Goal: Information Seeking & Learning: Find contact information

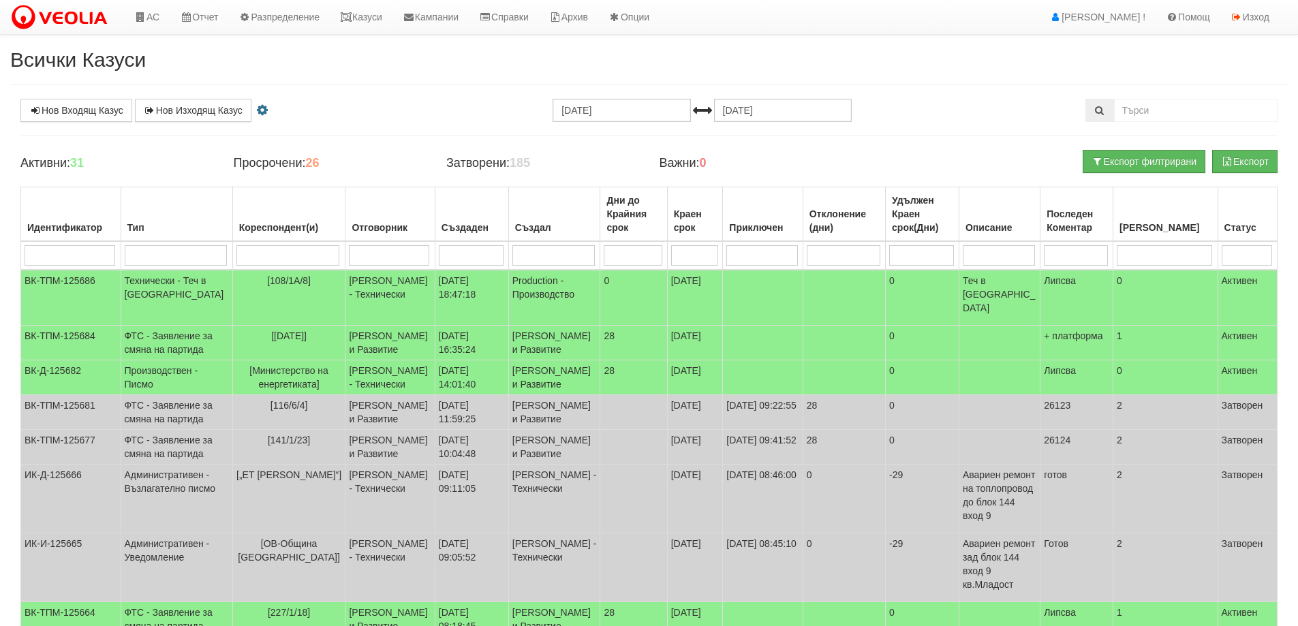
click at [282, 253] on input "search" at bounding box center [289, 255] width 104 height 20
type input "016"
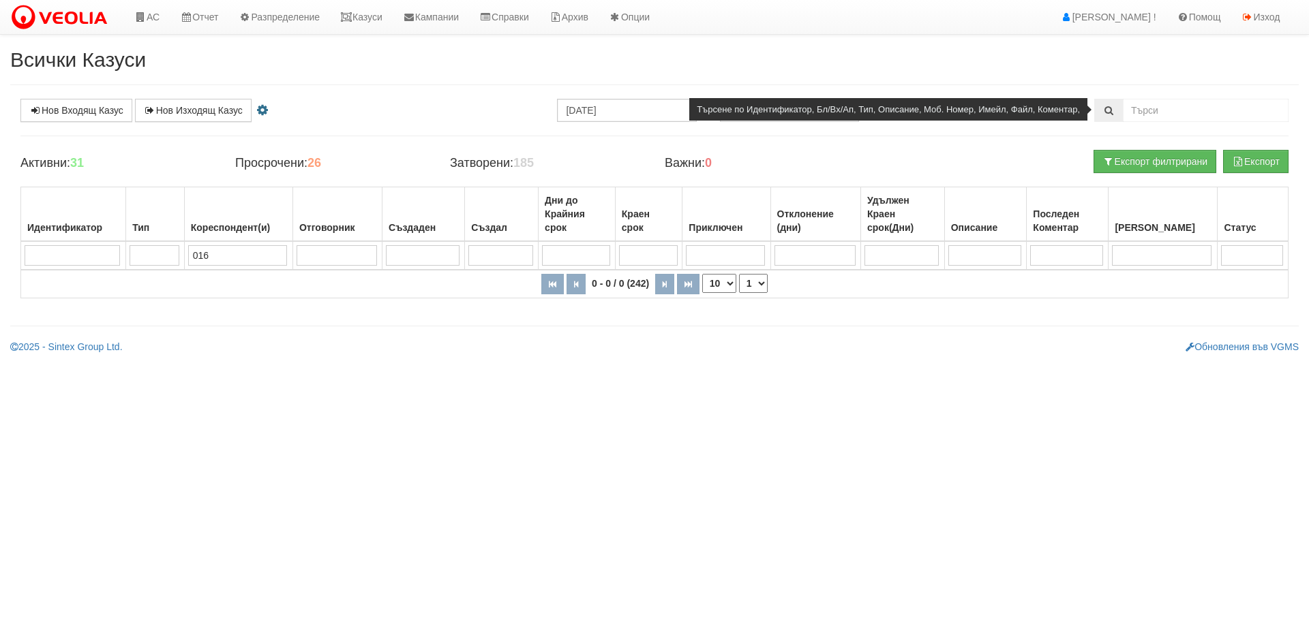
type input "016"
click at [1178, 106] on input "text" at bounding box center [1206, 110] width 166 height 23
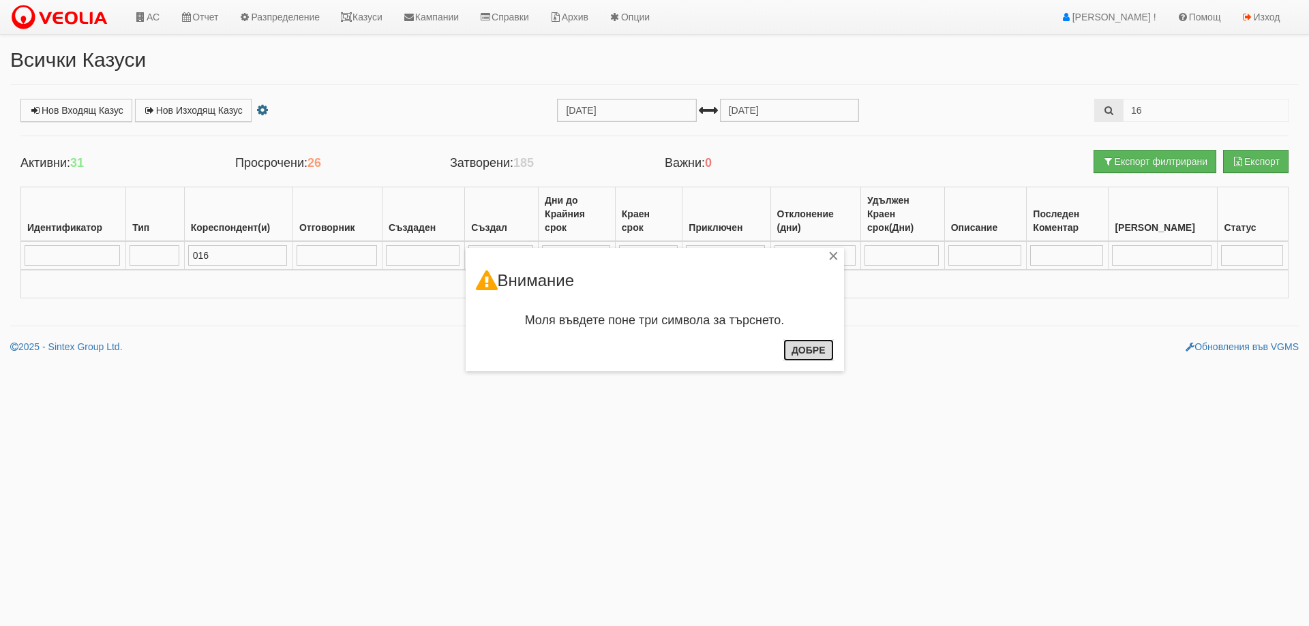
click at [814, 348] on button "Добре" at bounding box center [808, 350] width 50 height 22
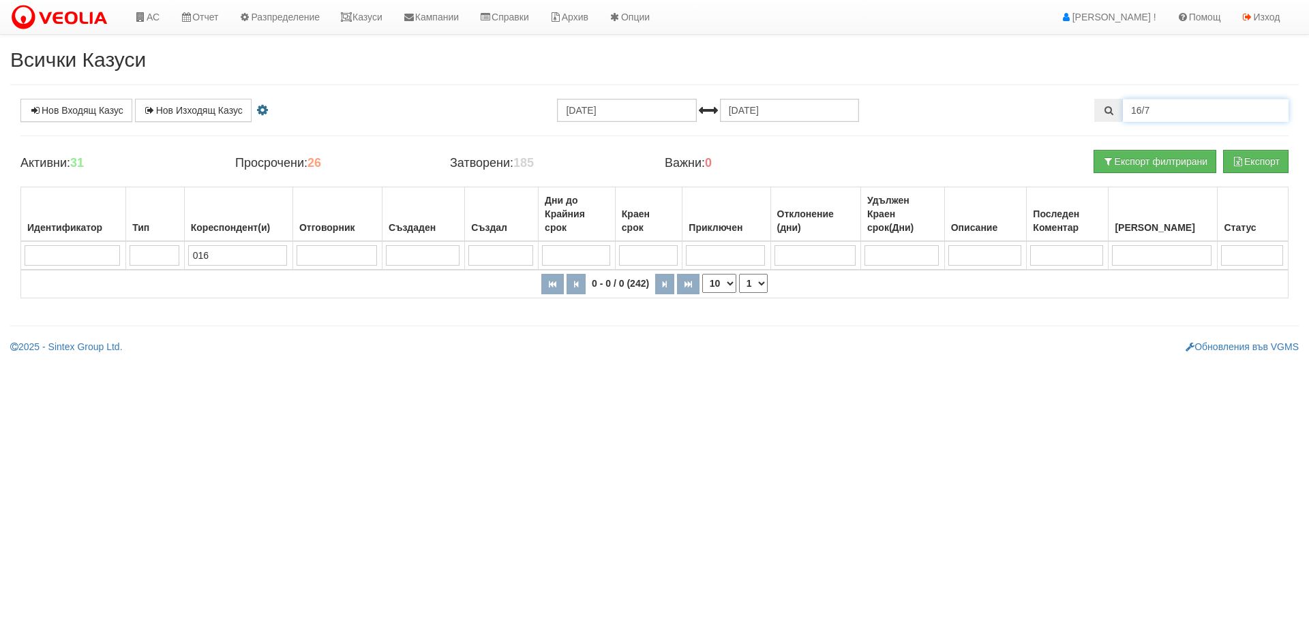
type input "16/7"
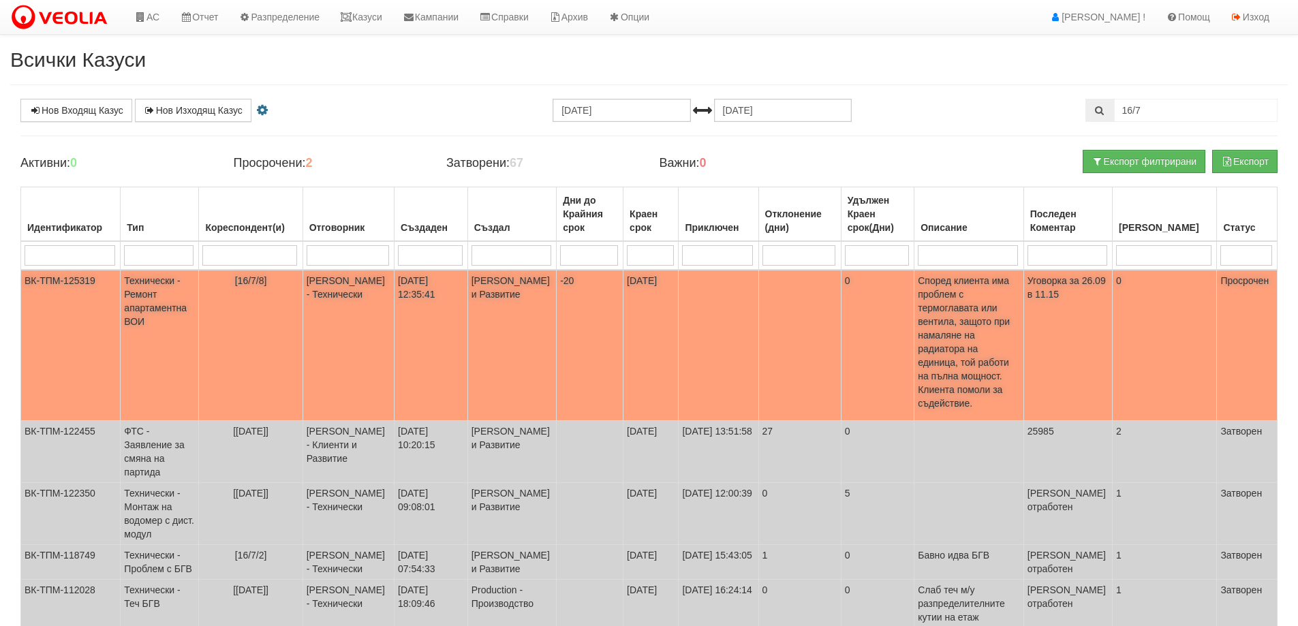
click at [261, 277] on span "[16/7/8]" at bounding box center [251, 280] width 32 height 11
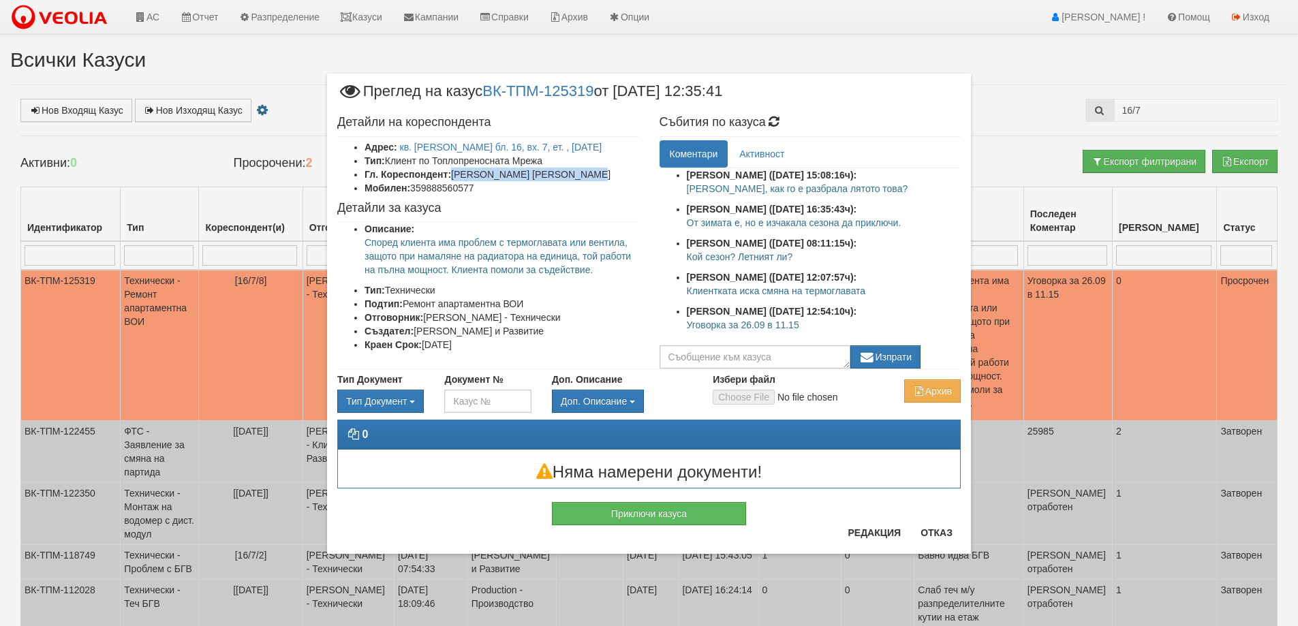
drag, startPoint x: 454, startPoint y: 175, endPoint x: 618, endPoint y: 177, distance: 164.3
click at [618, 177] on li "Гл. Кореспондент: ДАНИЕЛА МИХАЙЛОВА СТАНЧЕВА" at bounding box center [502, 175] width 275 height 14
copy li "ДАНИЕЛА МИХАЙЛОВА СТАНЧЕВА"
click at [433, 187] on li "Мобилен: 359888560577" at bounding box center [502, 188] width 275 height 14
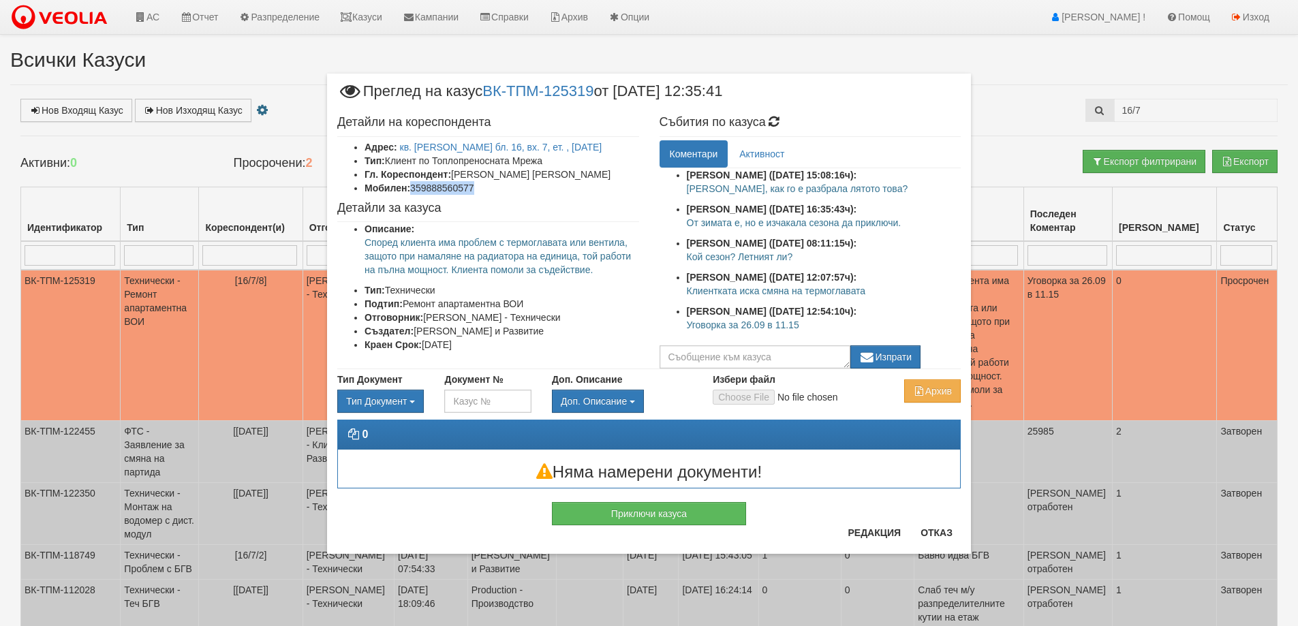
copy li "359888560577"
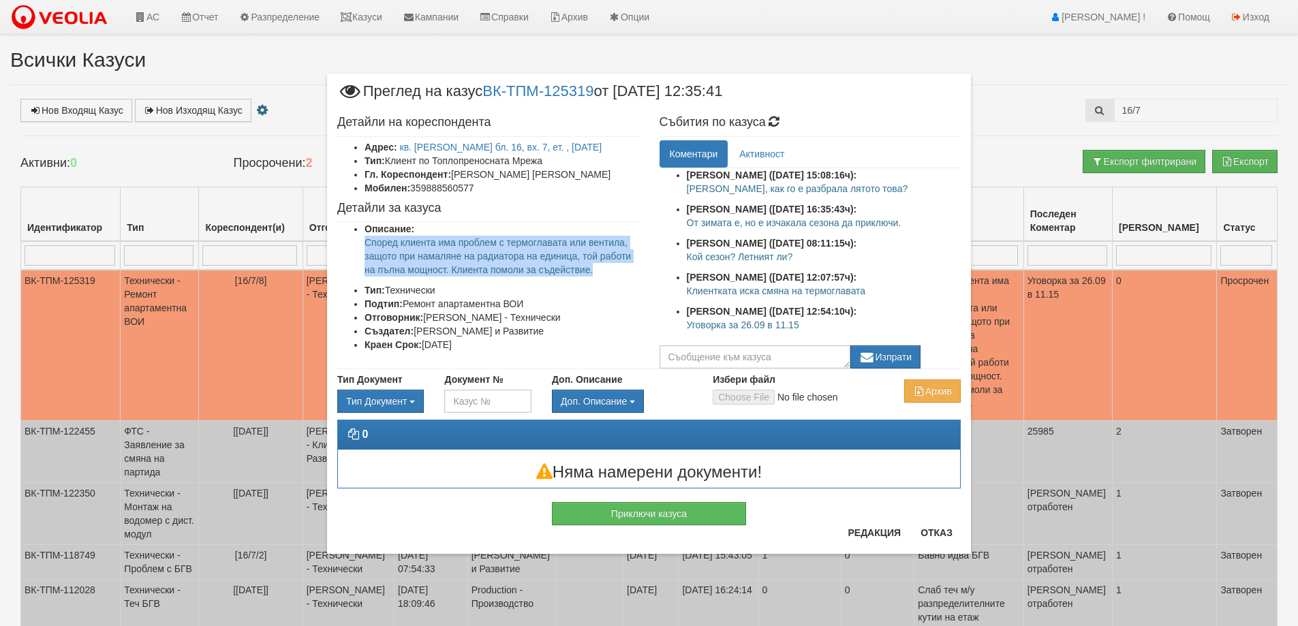
drag, startPoint x: 367, startPoint y: 241, endPoint x: 596, endPoint y: 276, distance: 231.6
click at [596, 276] on p "Според клиента има проблем с термоглавата или вентила, защото при намаляне на р…" at bounding box center [502, 256] width 275 height 41
copy p "Според клиента има проблем с термоглавата или вентила, защото при намаляне на р…"
click at [936, 534] on button "Отказ" at bounding box center [937, 533] width 48 height 22
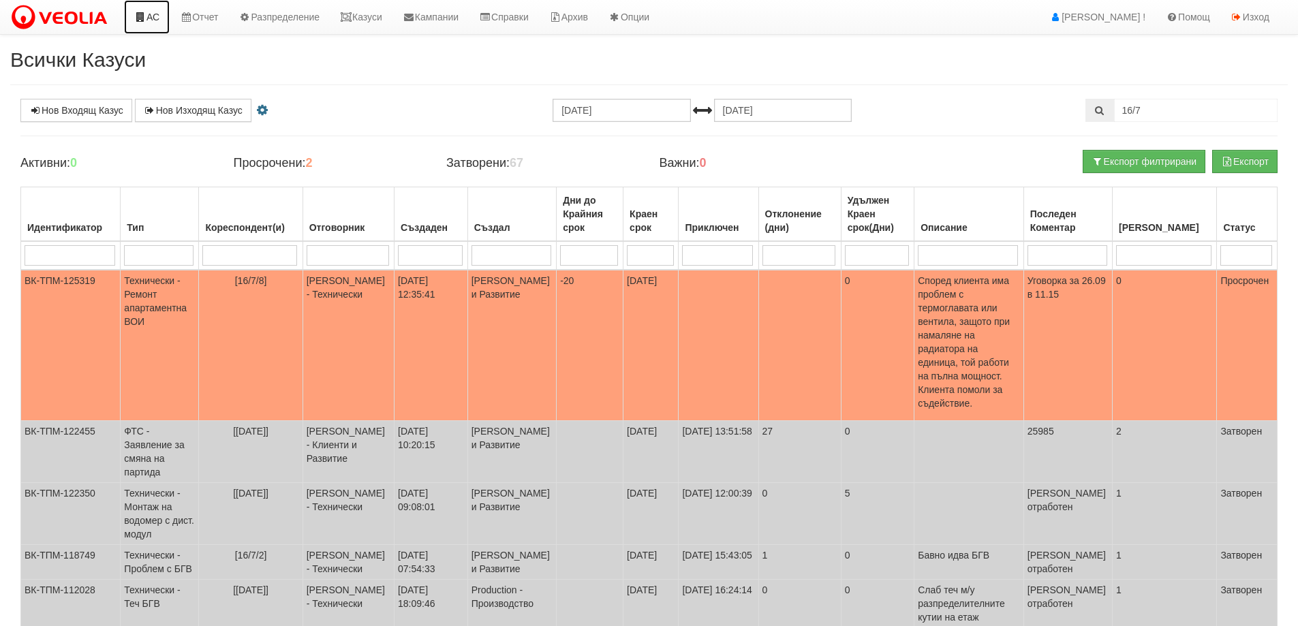
click at [144, 12] on icon at bounding box center [140, 17] width 12 height 10
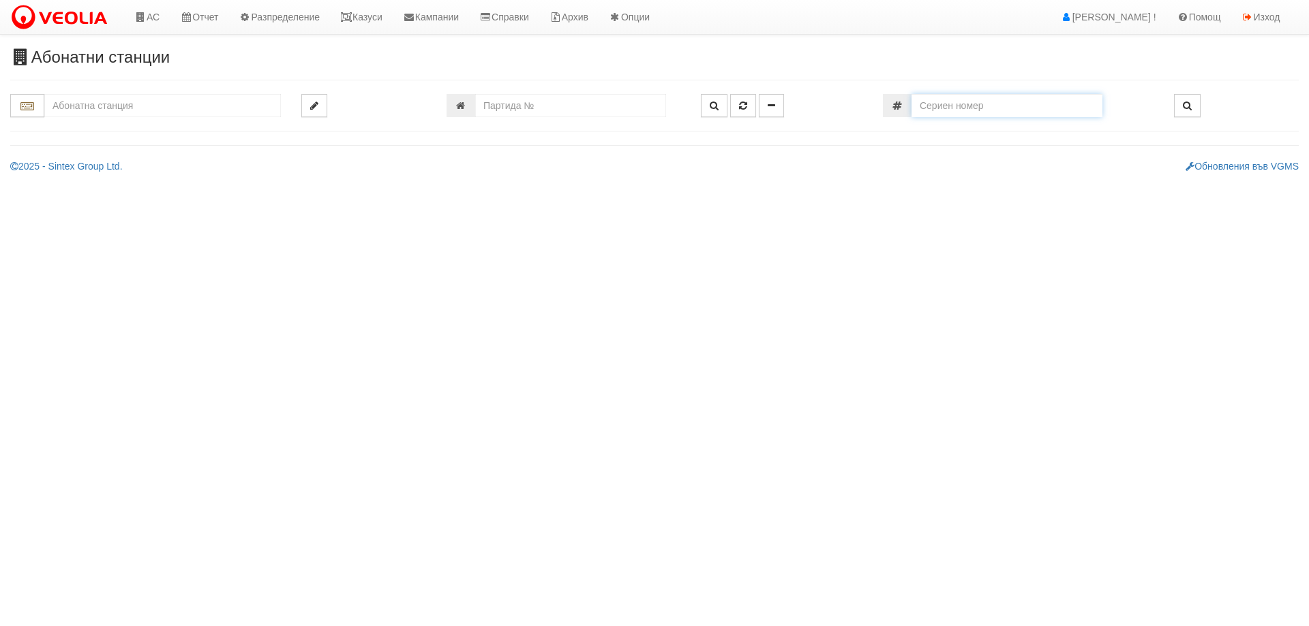
click at [1024, 102] on input "number" at bounding box center [1006, 105] width 191 height 23
click at [990, 104] on input "number" at bounding box center [1006, 105] width 191 height 23
paste input "59553137"
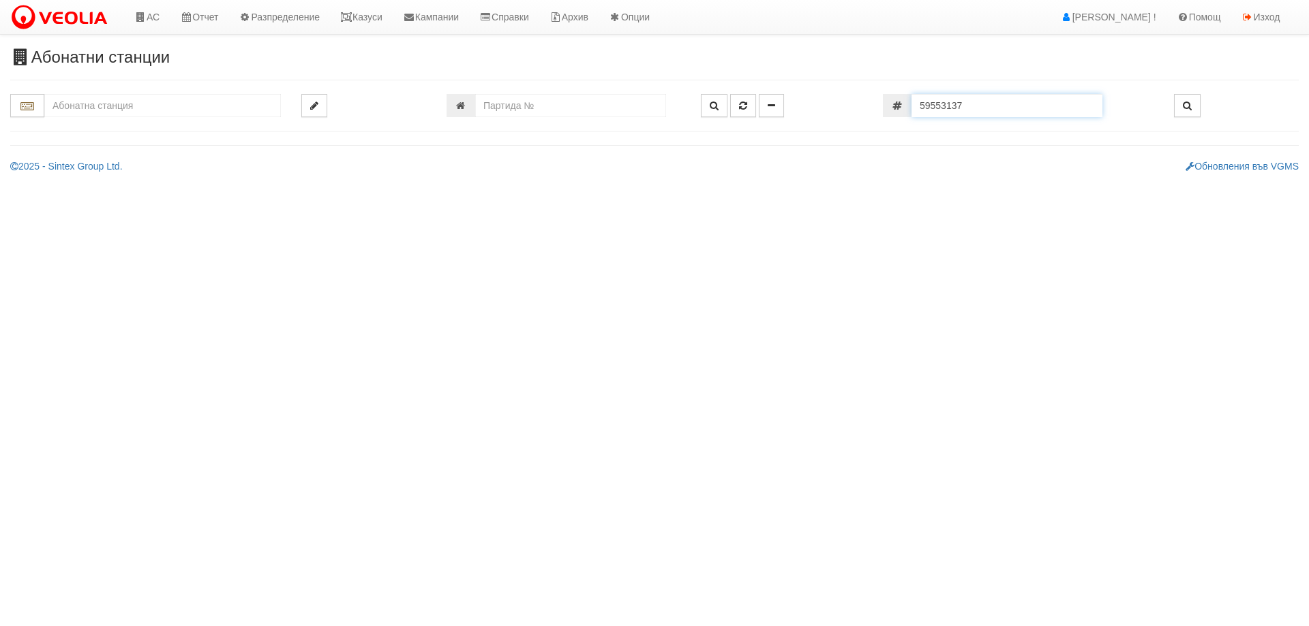
type input "59553137"
type input "109/3,4,5 - "ВЕОЛИЯ ЕНЕРДЖИ ВАРНА " ЕАД"
type input "2779"
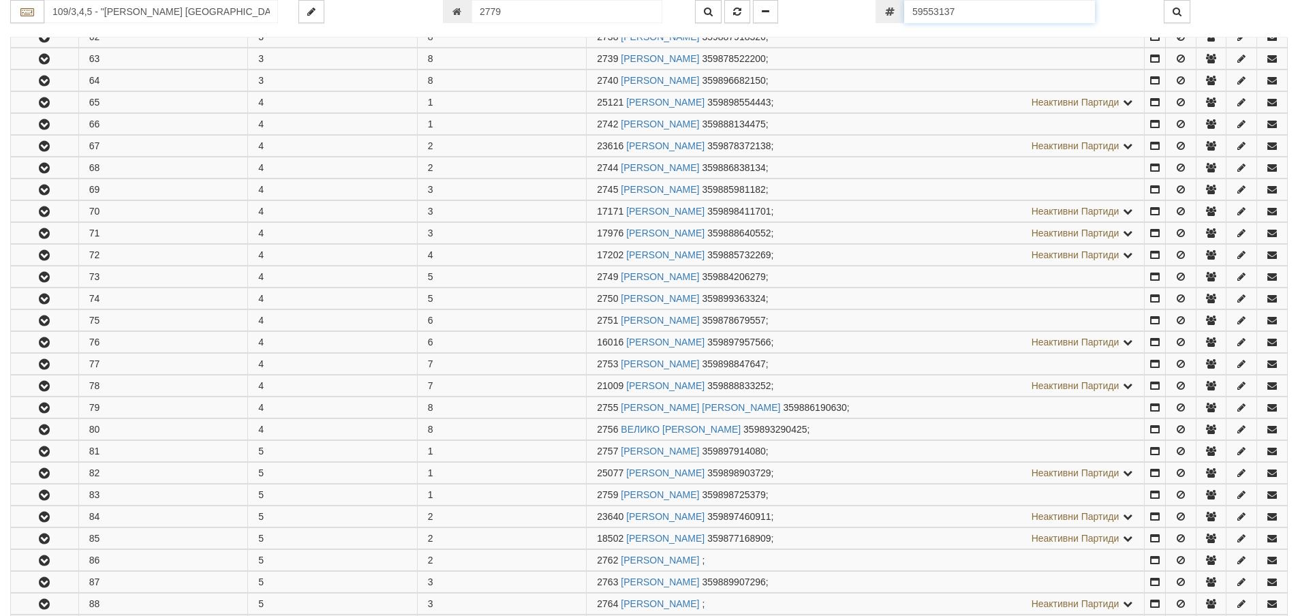
scroll to position [1415, 0]
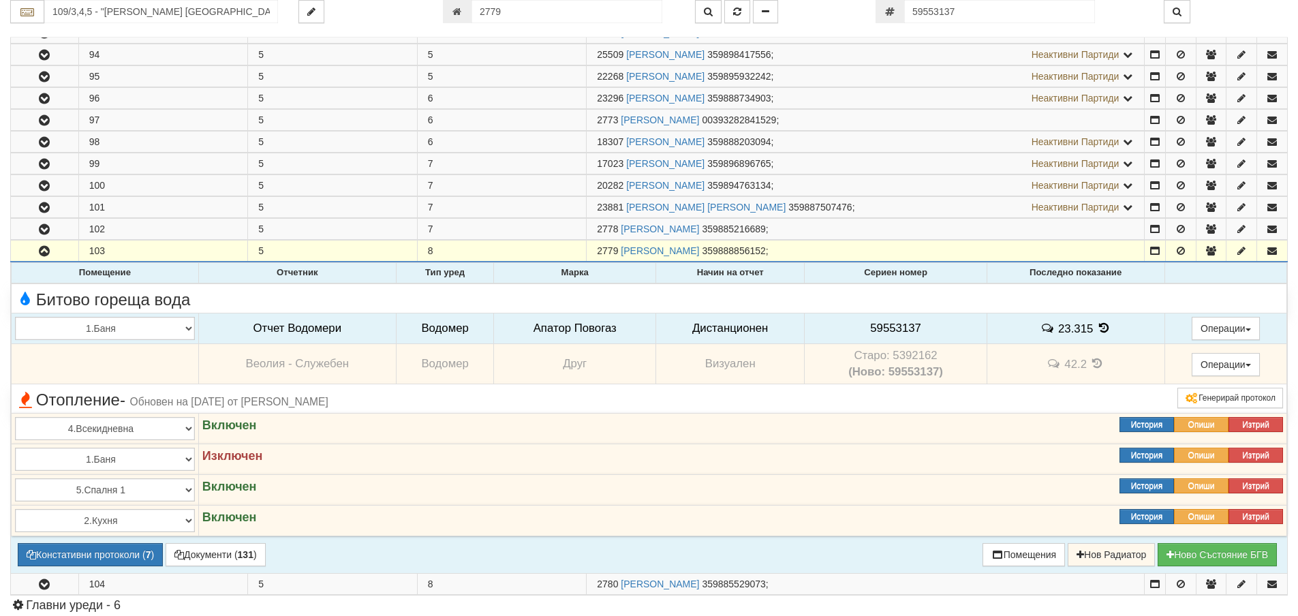
click at [1101, 327] on icon at bounding box center [1104, 328] width 15 height 12
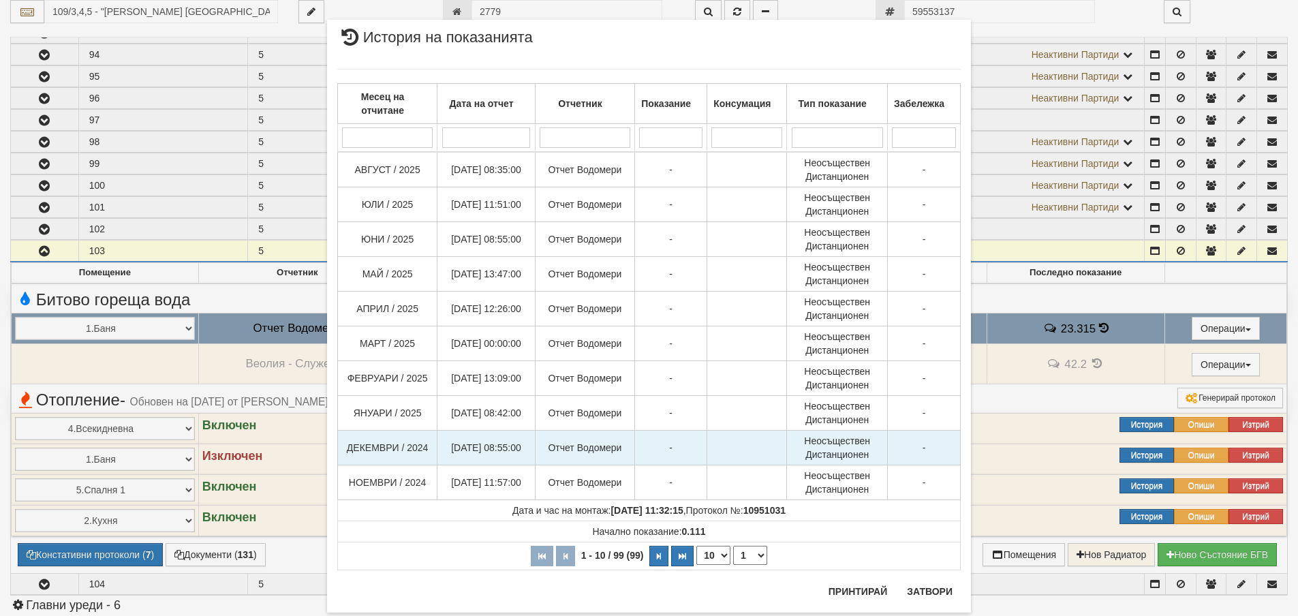
scroll to position [0, 0]
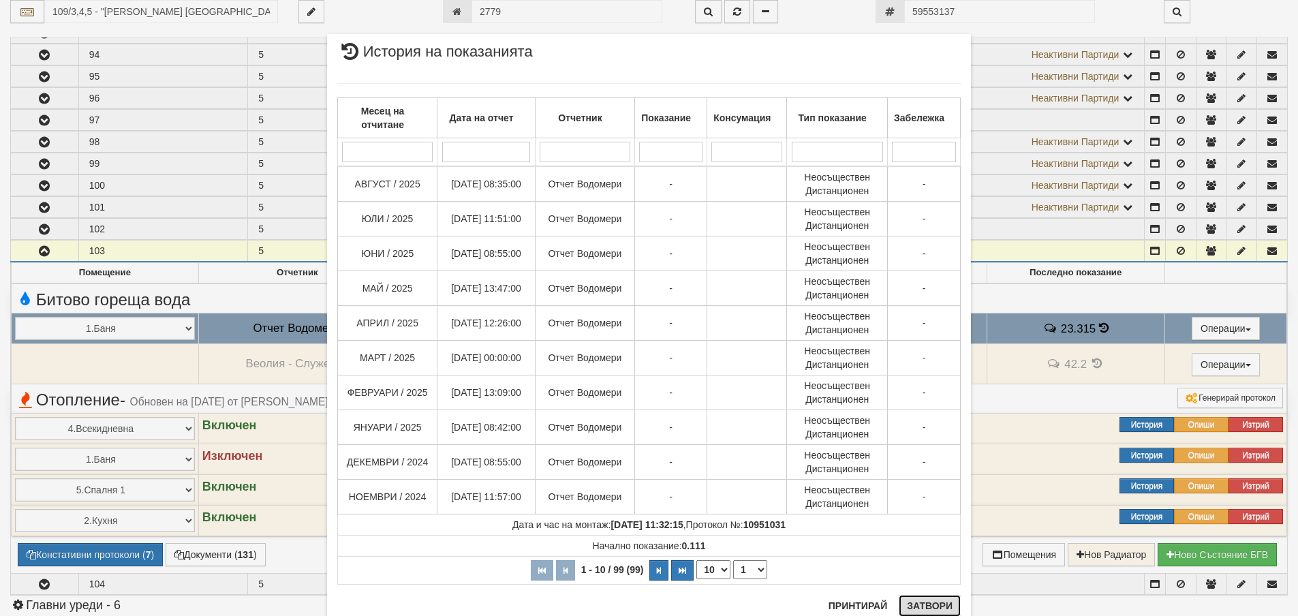
click at [901, 604] on button "Затвори" at bounding box center [930, 606] width 62 height 22
